Goal: Task Accomplishment & Management: Use online tool/utility

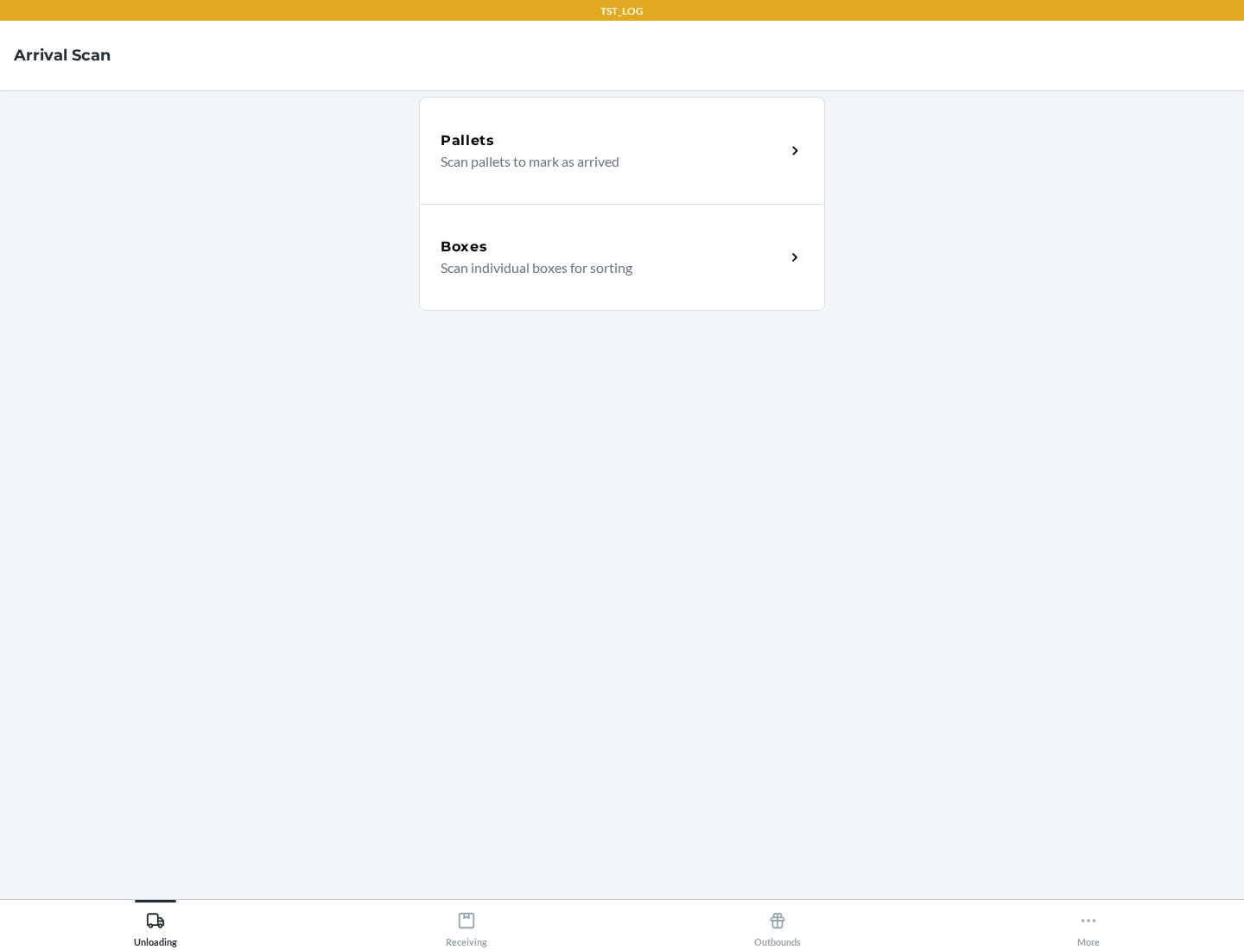
click at [613, 247] on div "Boxes" at bounding box center [613, 247] width 345 height 21
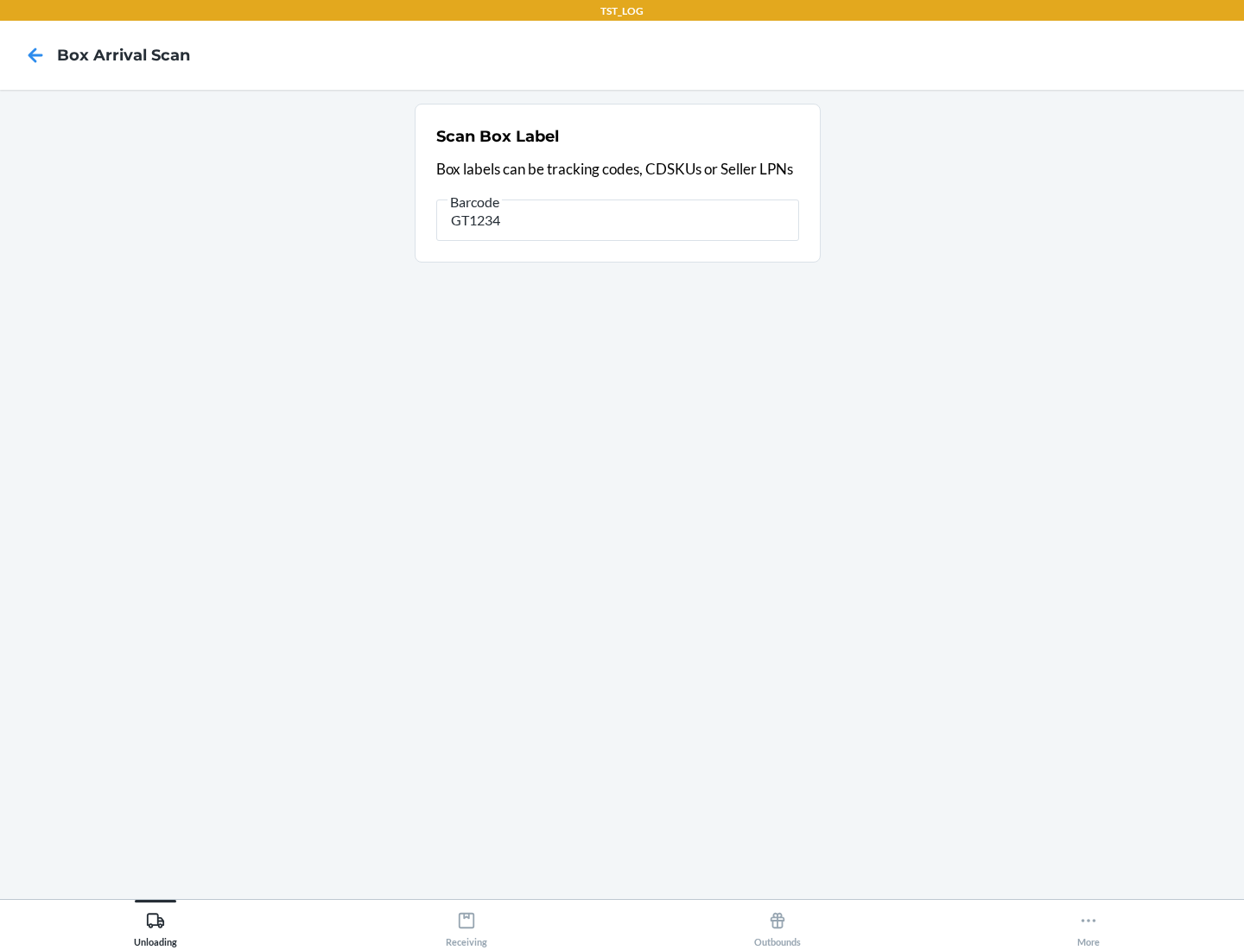
type input "GT1234"
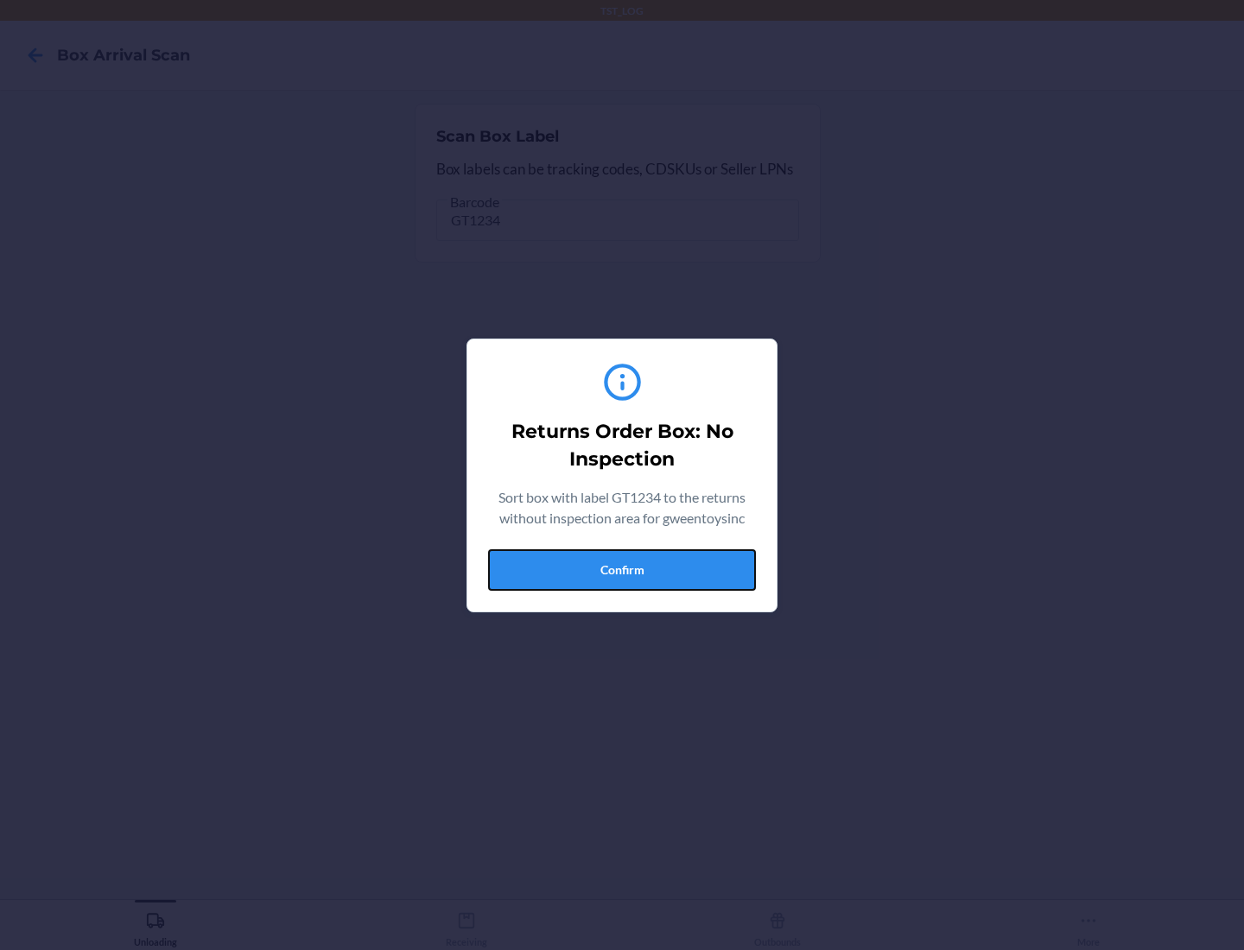
click at [622, 569] on button "Confirm" at bounding box center [622, 569] width 268 height 41
